Goal: Navigation & Orientation: Go to known website

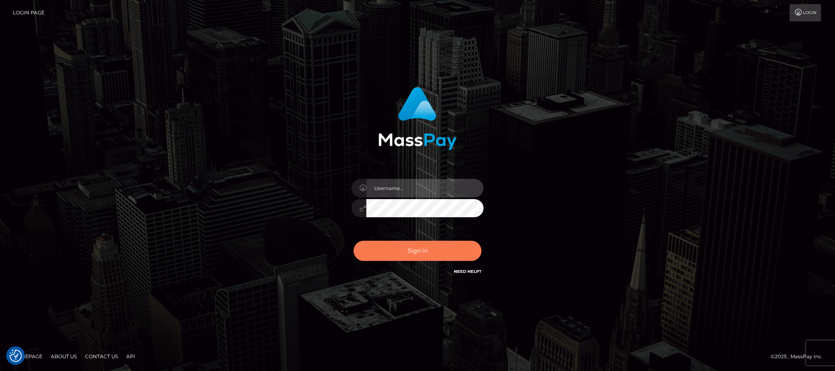
type input "Jiecel"
click at [431, 245] on button "Sign in" at bounding box center [417, 251] width 128 height 20
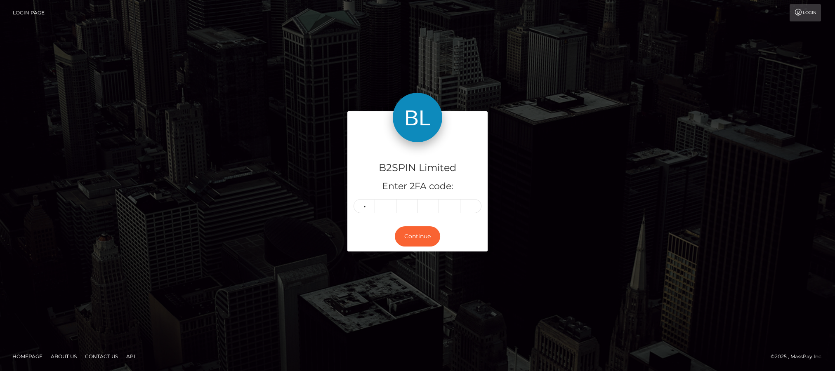
type input "9"
type input "7"
type input "2"
type input "5"
type input "8"
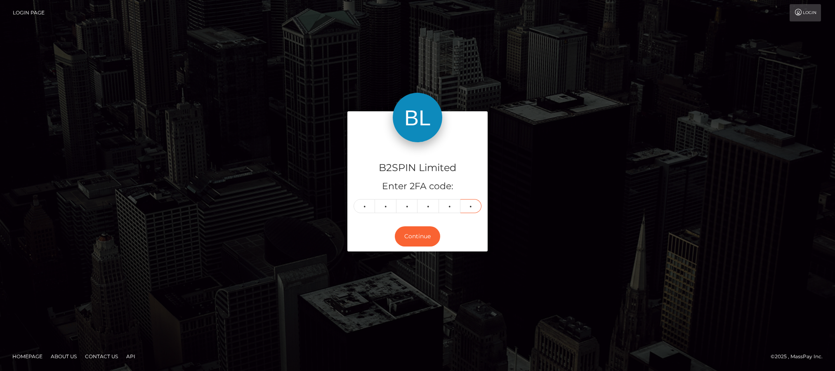
type input "3"
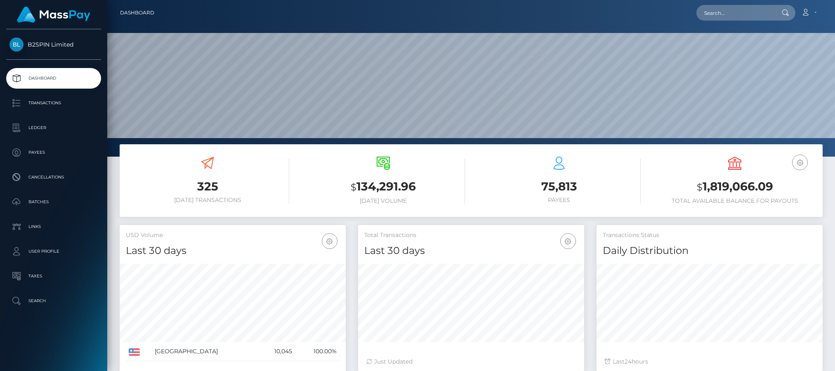
scroll to position [146, 226]
drag, startPoint x: 701, startPoint y: 187, endPoint x: 781, endPoint y: 185, distance: 79.2
click at [781, 185] on h3 "$ 1,819,066.09" at bounding box center [734, 187] width 163 height 17
copy h3 "1,819,066.09"
